Goal: Transaction & Acquisition: Book appointment/travel/reservation

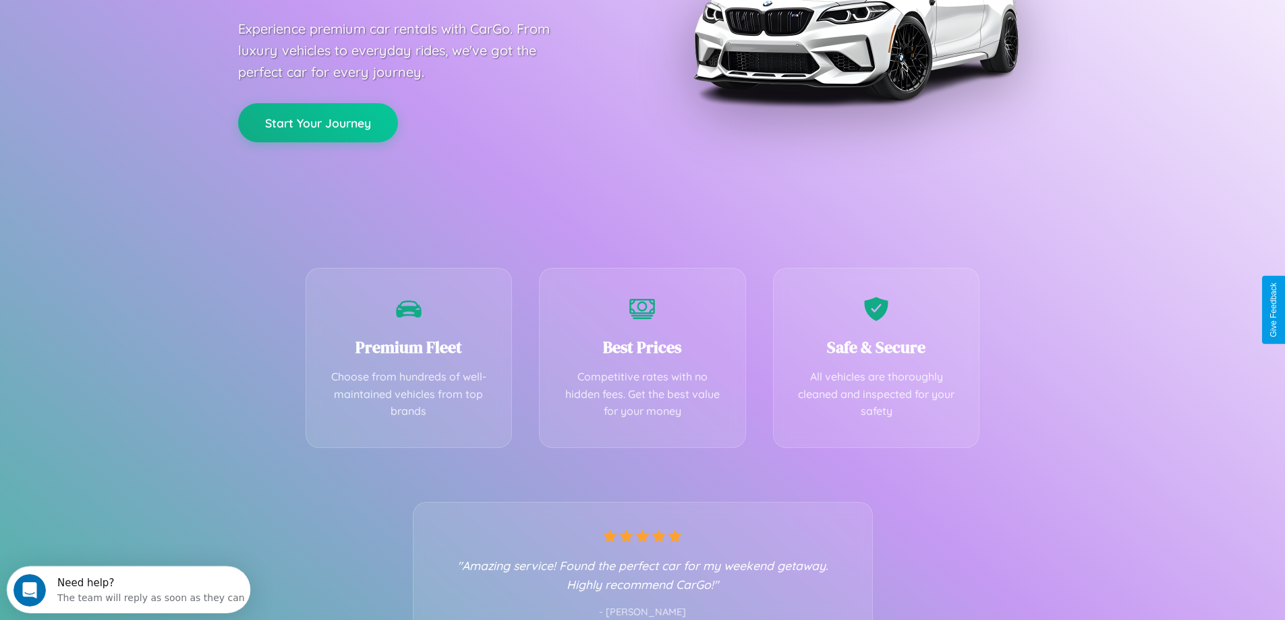
scroll to position [266, 0]
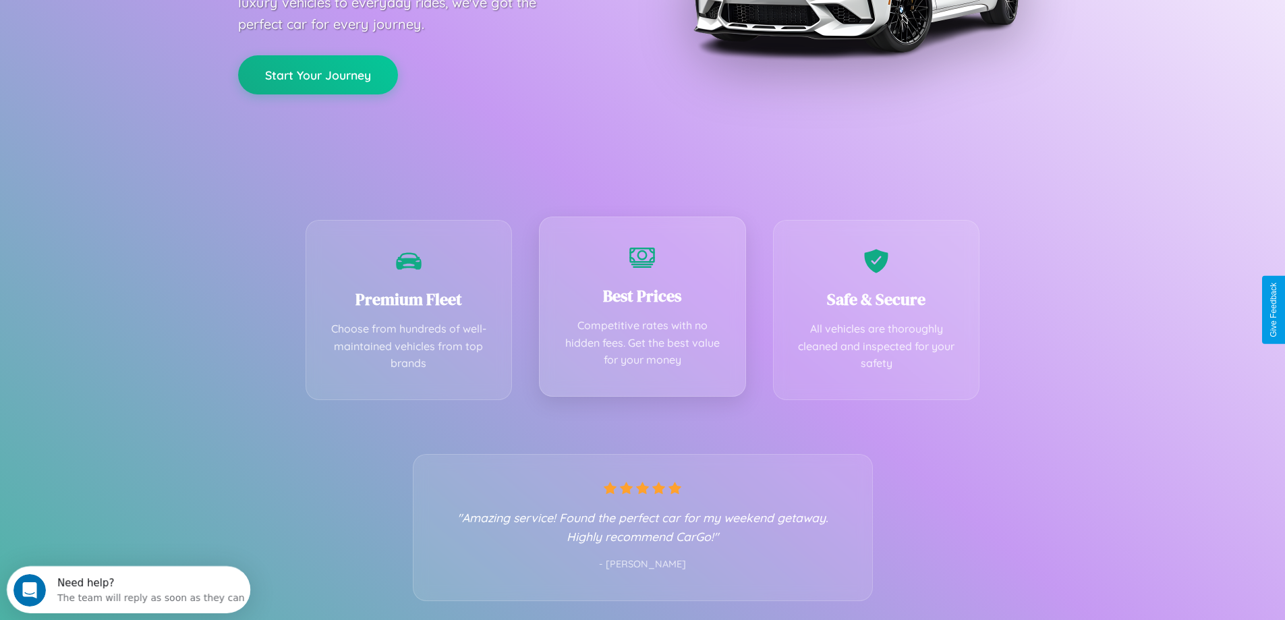
click at [642, 310] on div "Best Prices Competitive rates with no hidden fees. Get the best value for your …" at bounding box center [642, 307] width 207 height 180
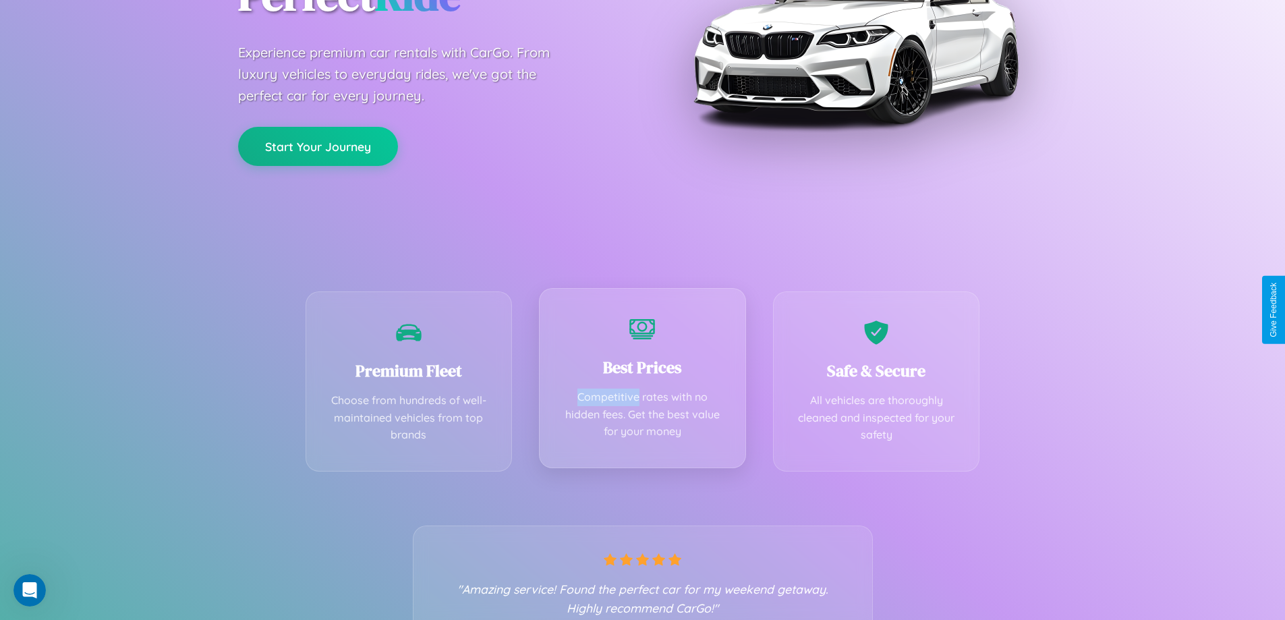
scroll to position [0, 0]
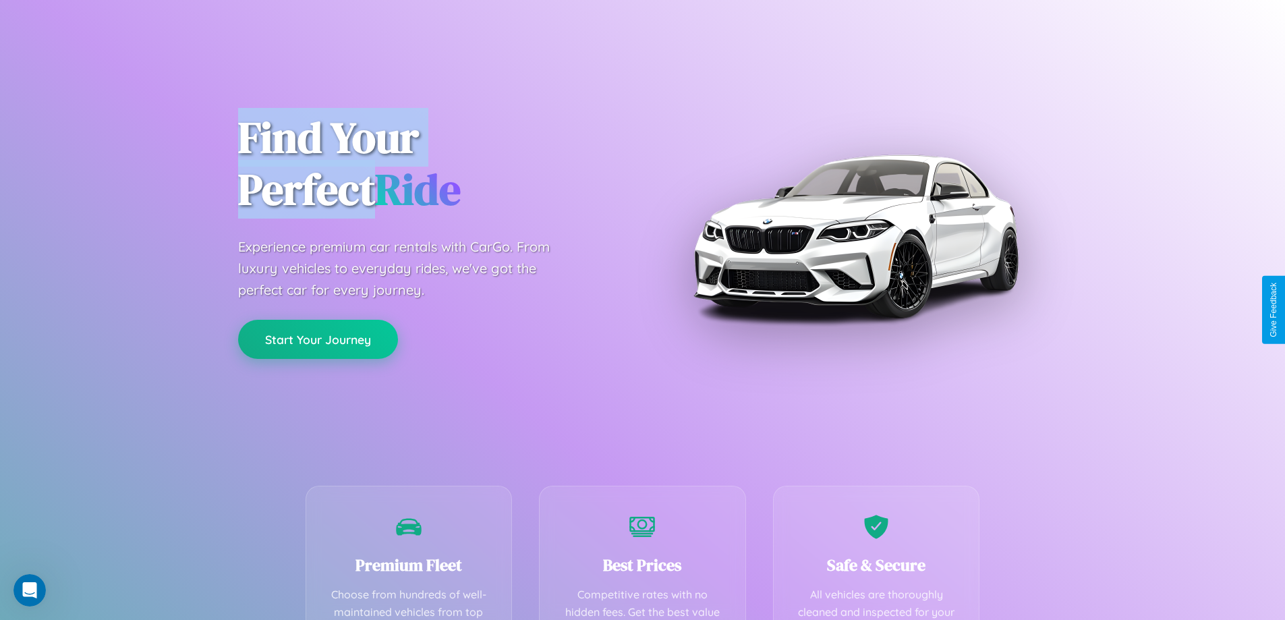
click at [318, 339] on button "Start Your Journey" at bounding box center [318, 339] width 160 height 39
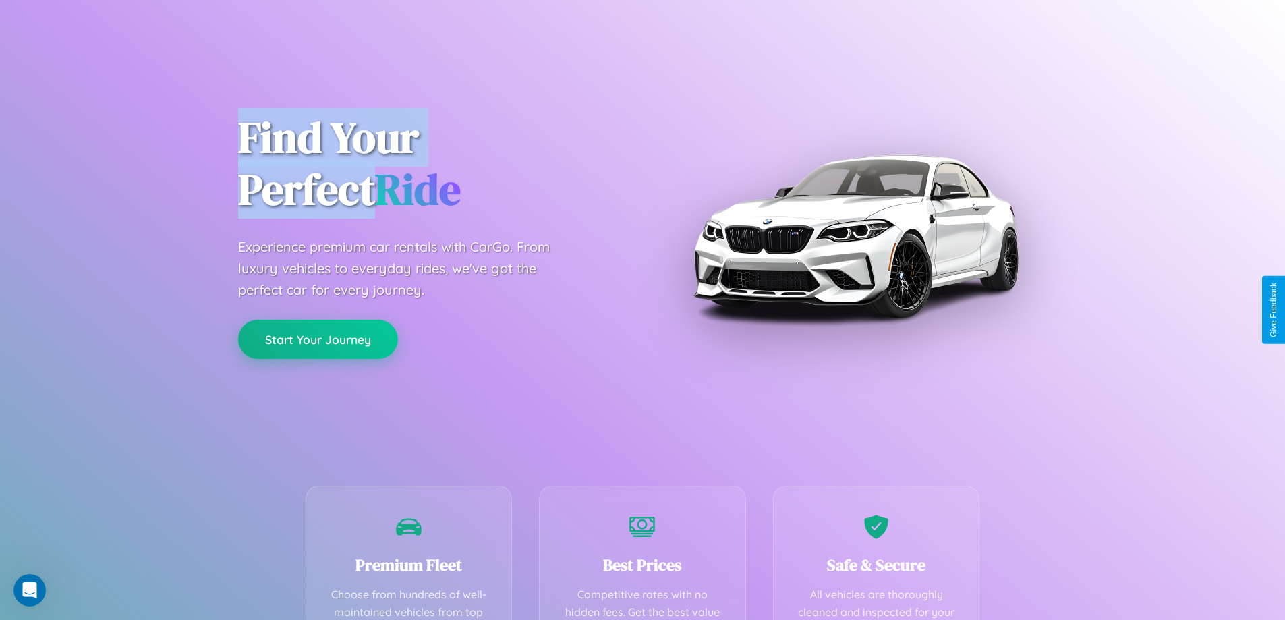
click at [318, 339] on button "Start Your Journey" at bounding box center [318, 339] width 160 height 39
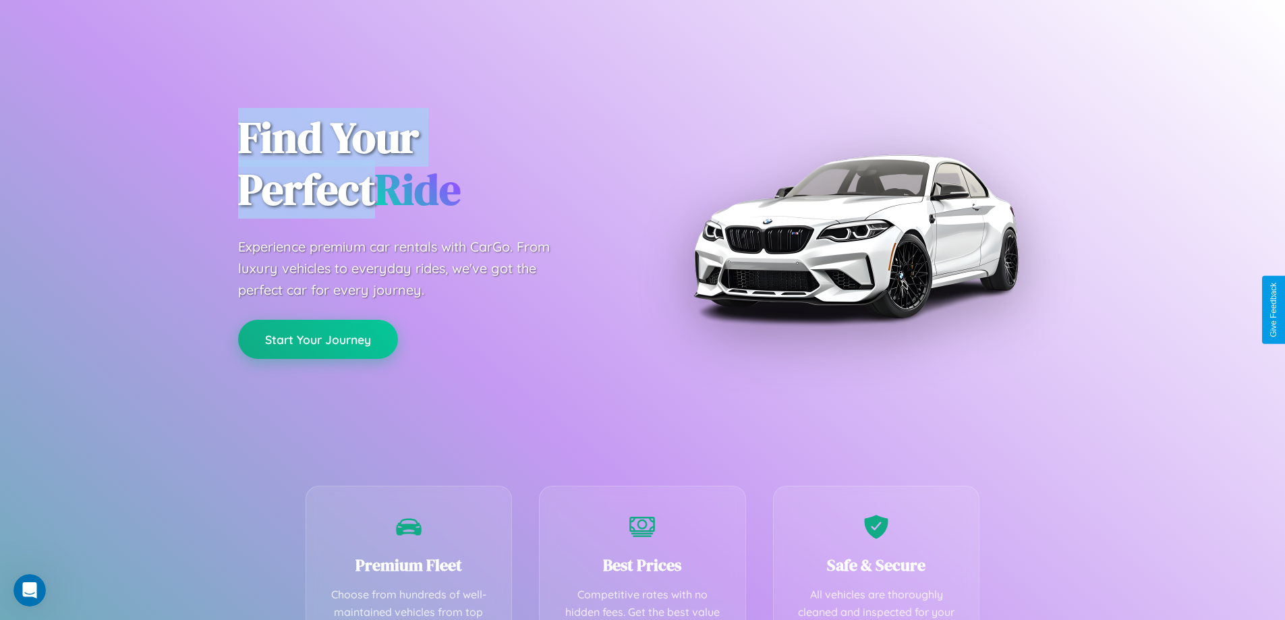
click at [318, 339] on button "Start Your Journey" at bounding box center [318, 339] width 160 height 39
